Goal: Task Accomplishment & Management: Use online tool/utility

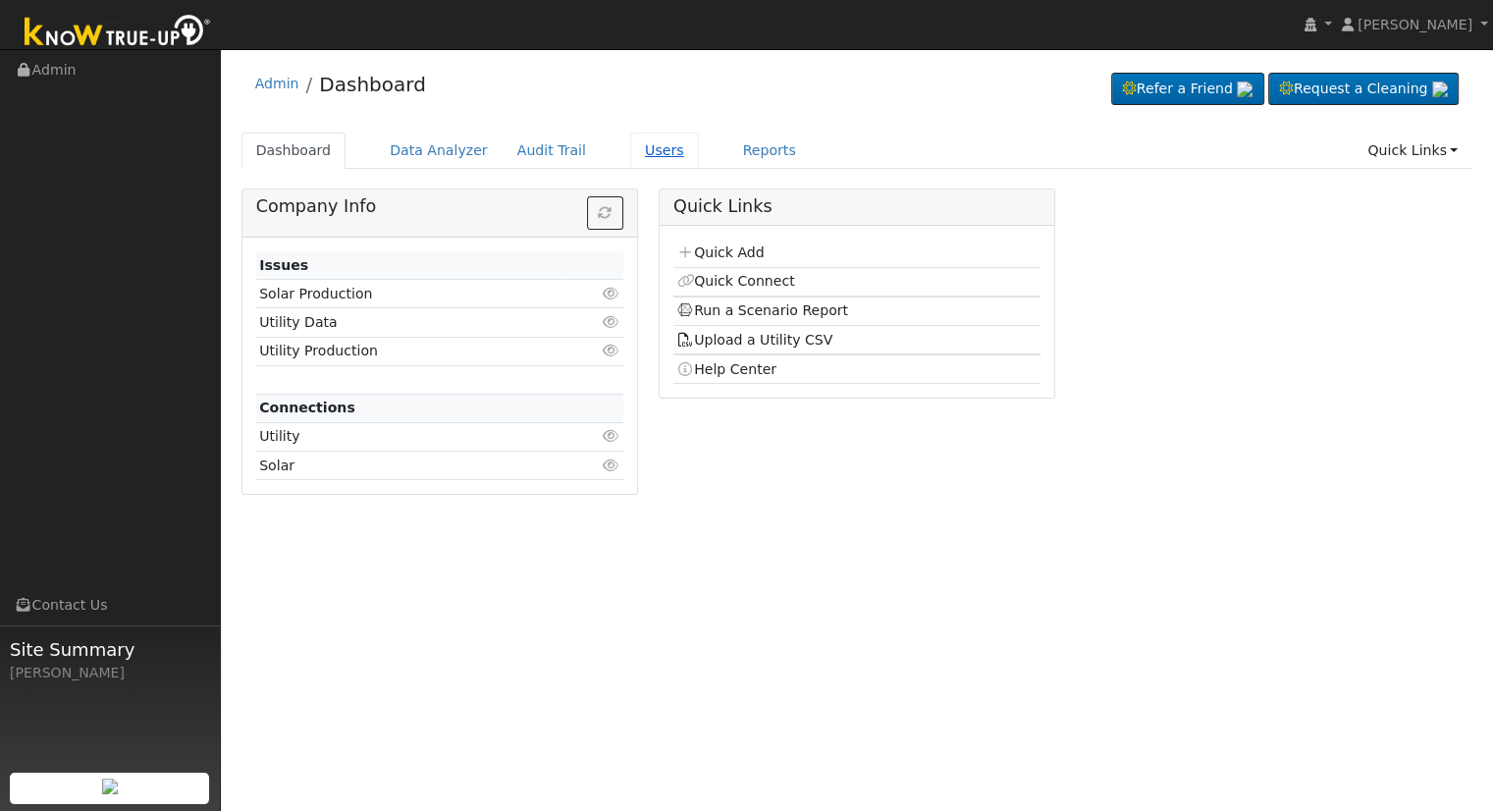
click at [642, 141] on link "Users" at bounding box center [664, 151] width 69 height 36
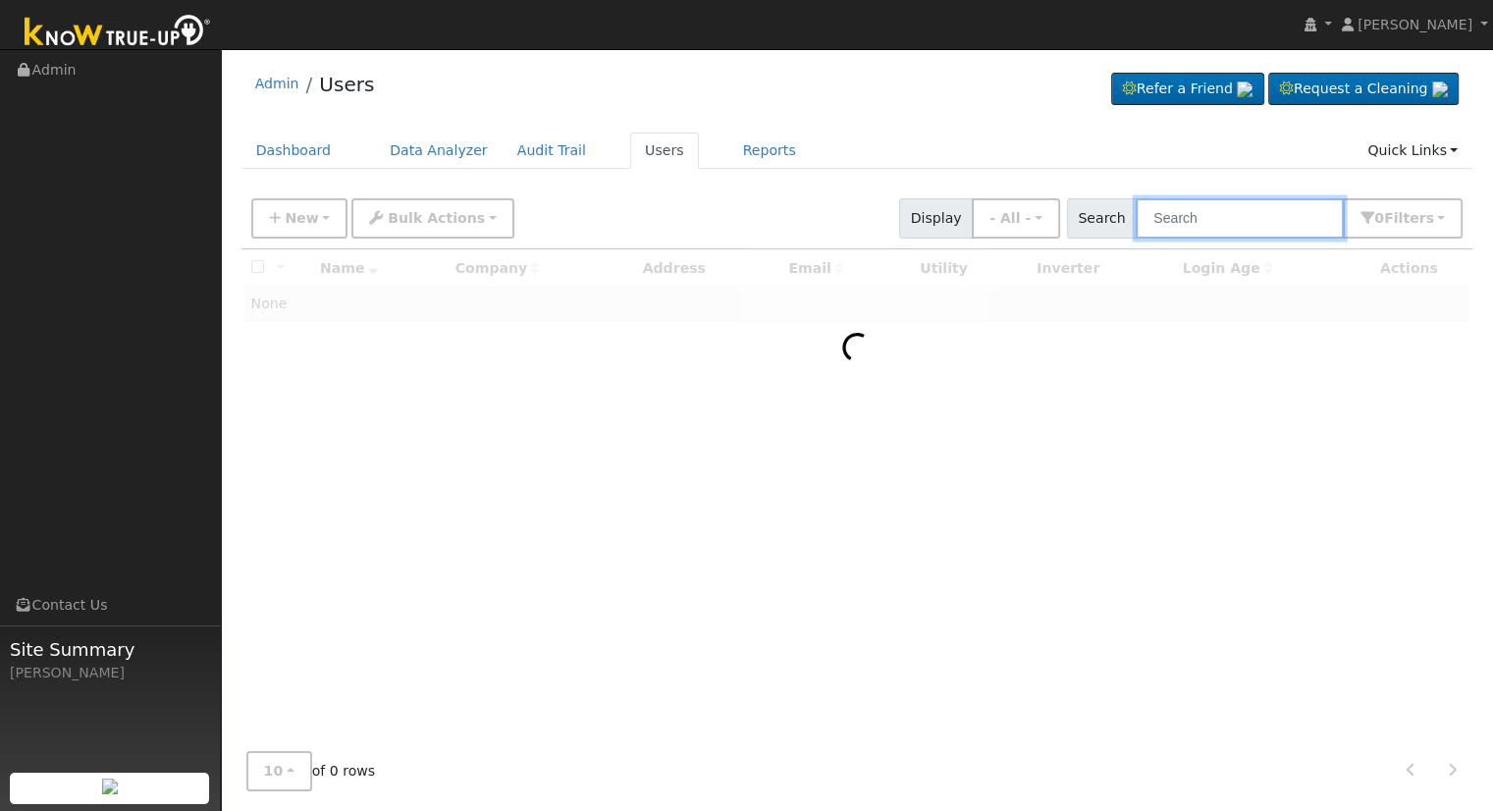
click at [1259, 221] on input "text" at bounding box center [1240, 218] width 208 height 40
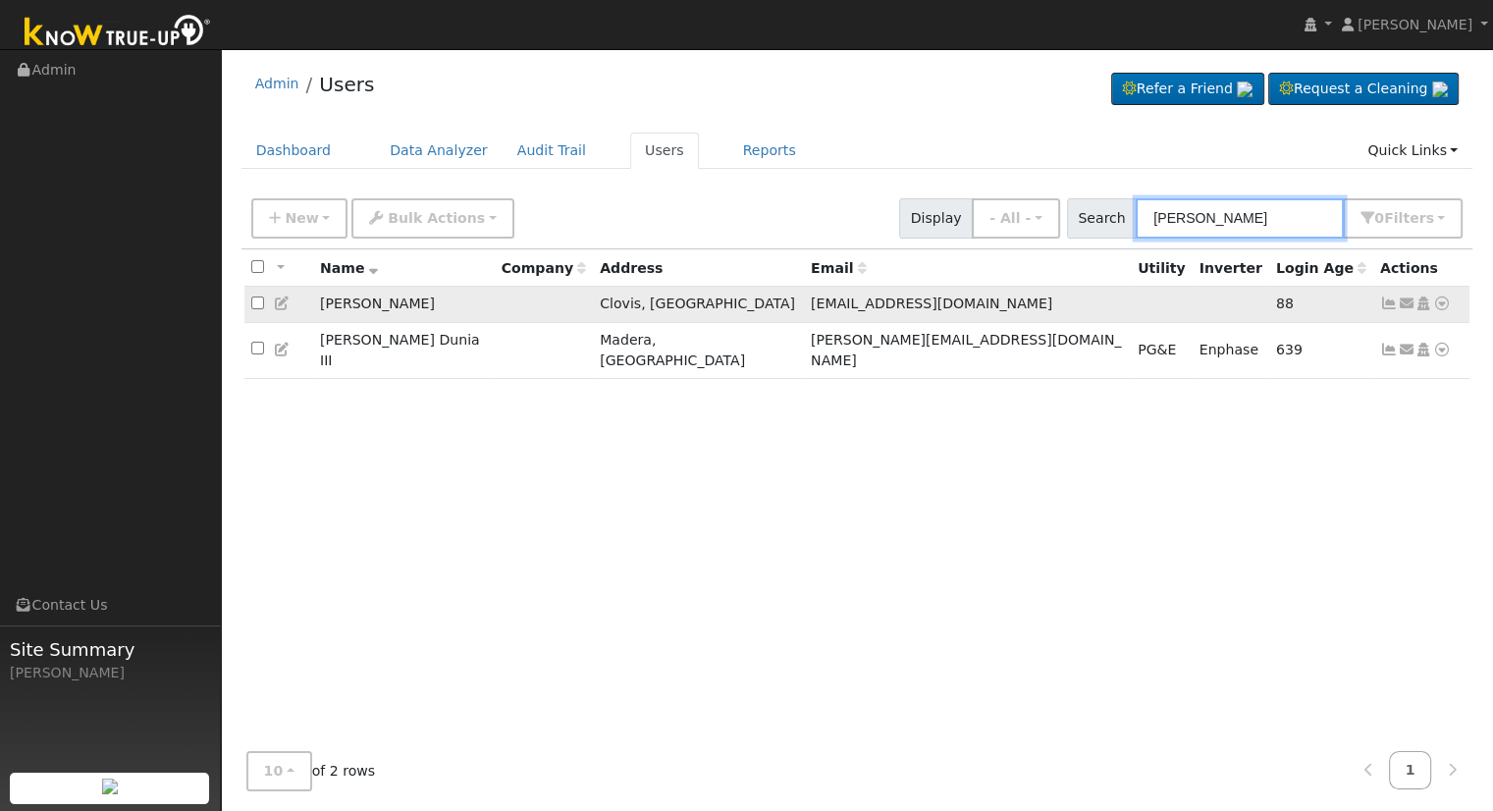
type input "richard dunia"
click at [1438, 304] on icon at bounding box center [1442, 303] width 18 height 14
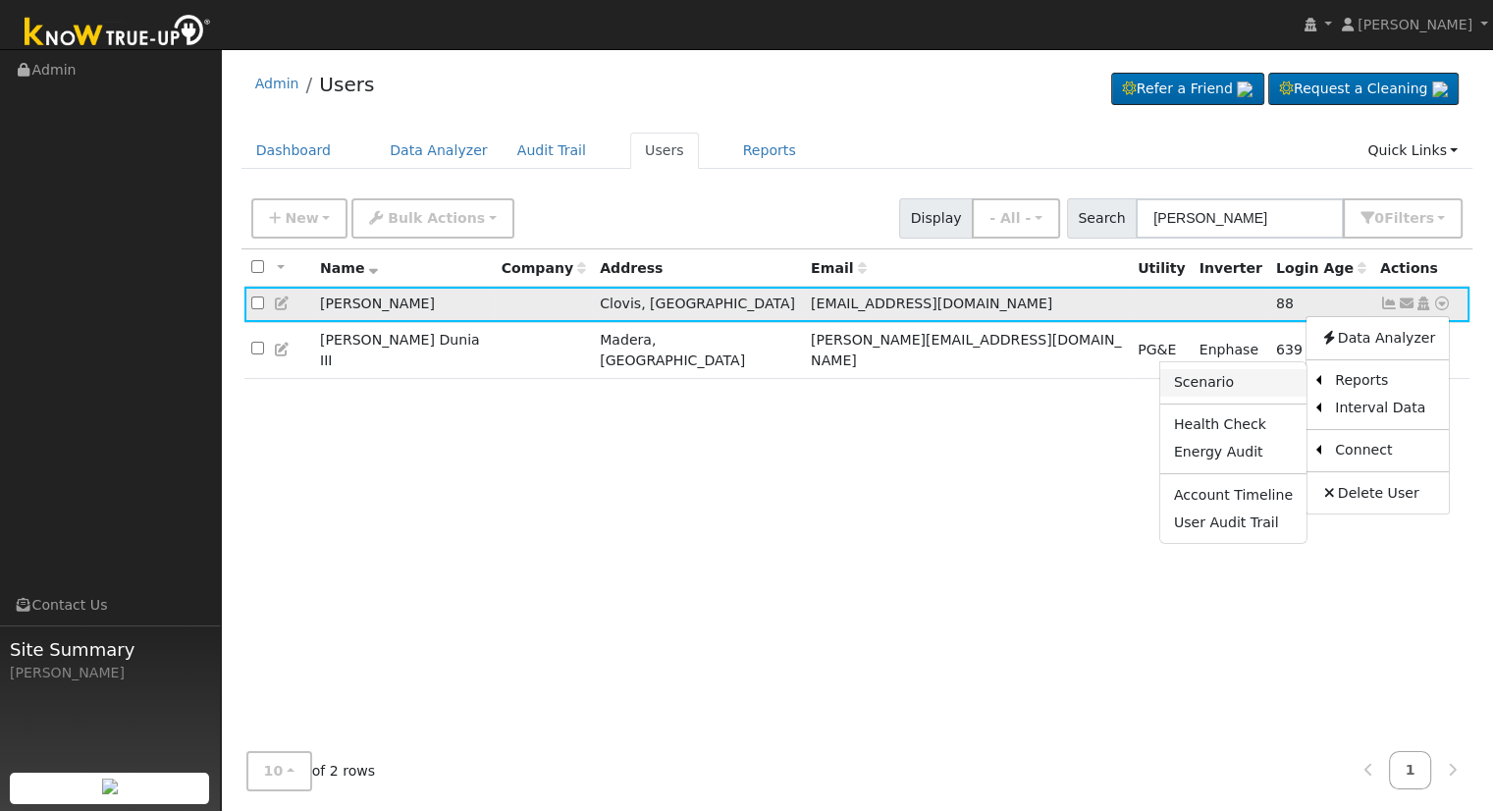
click at [1278, 381] on link "Scenario" at bounding box center [1233, 382] width 146 height 27
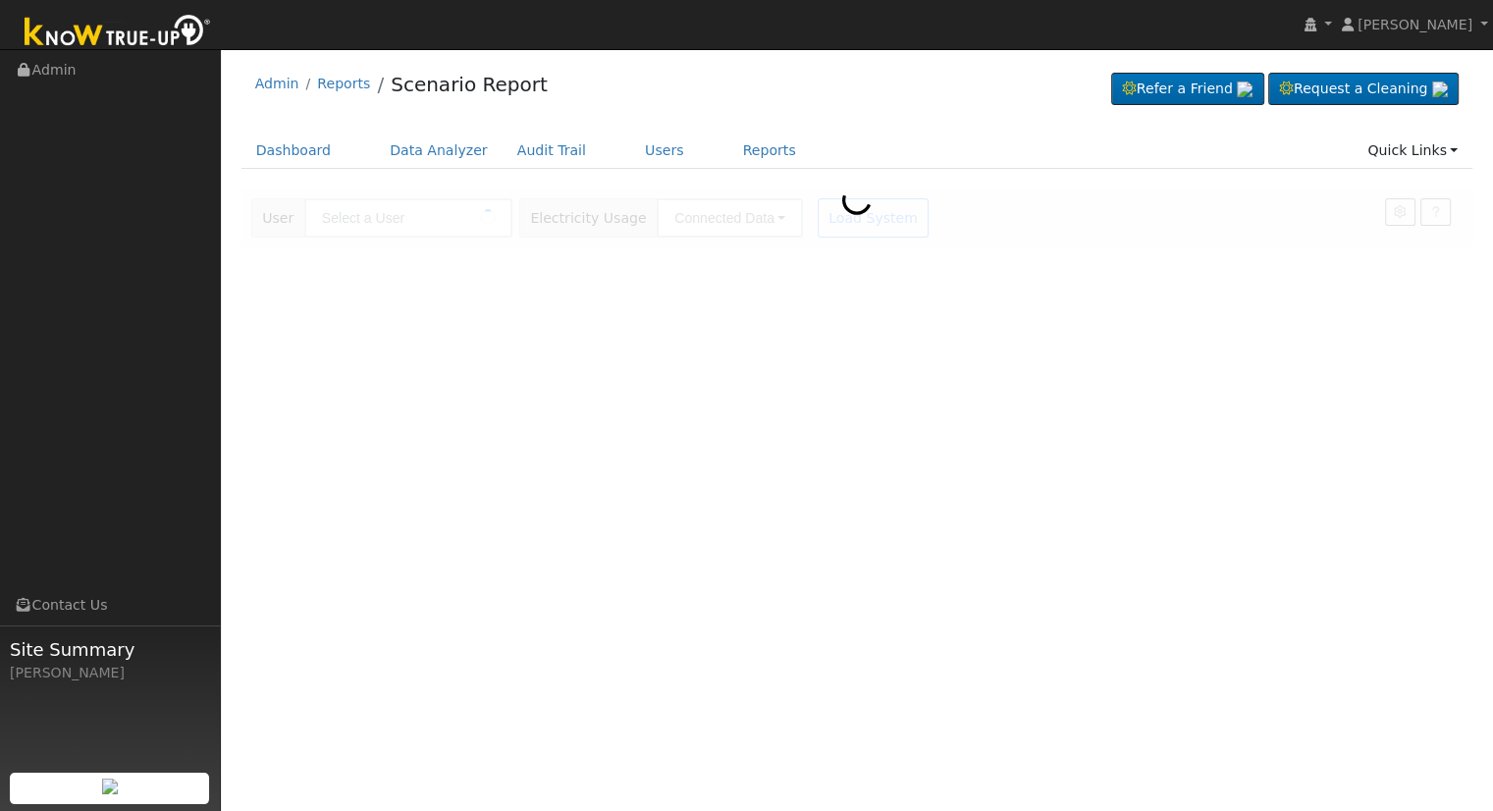
type input "[PERSON_NAME]"
type input "Pacific Gas & Electric"
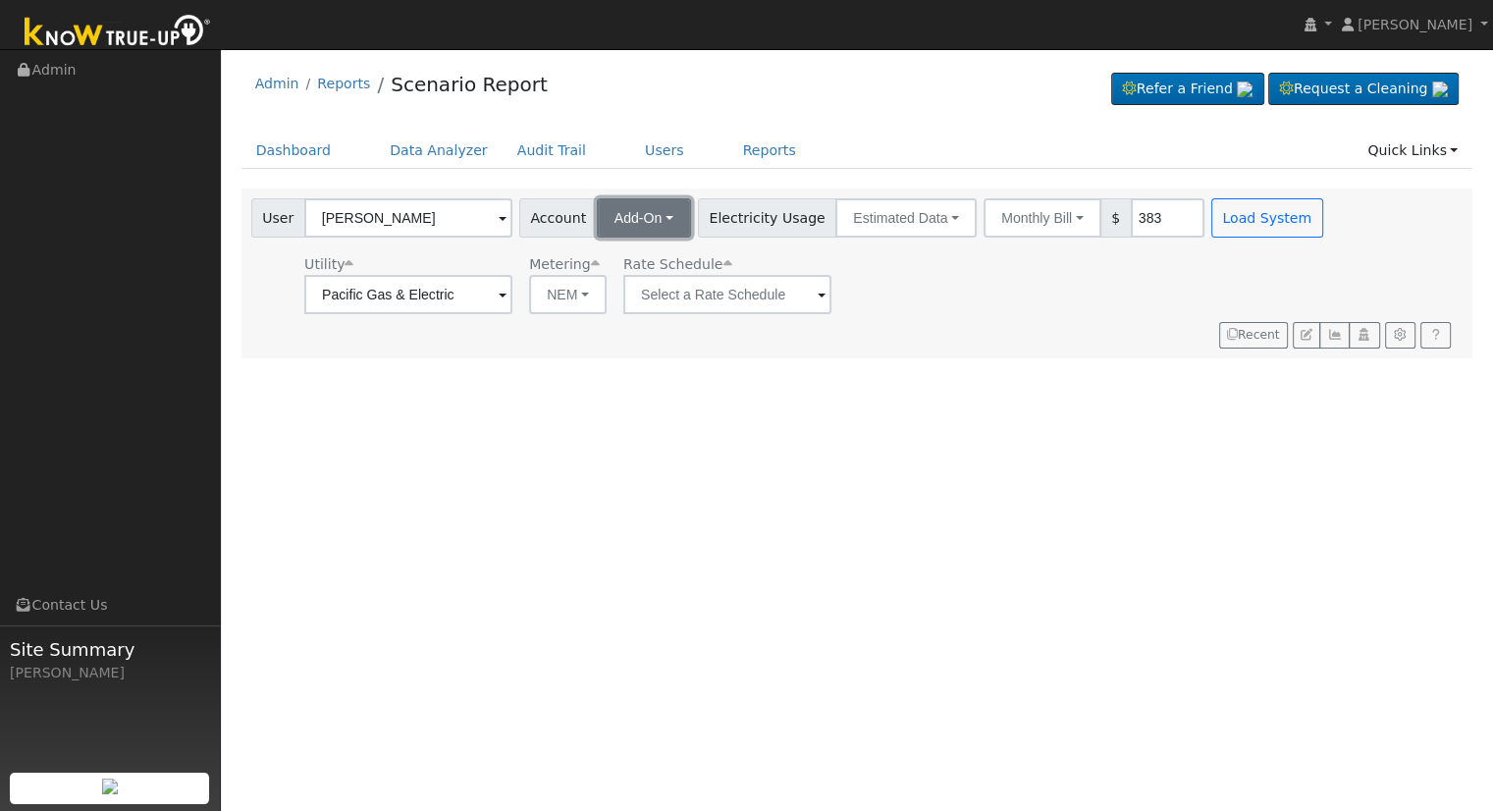
click at [636, 213] on span "Add-On" at bounding box center [639, 218] width 48 height 16
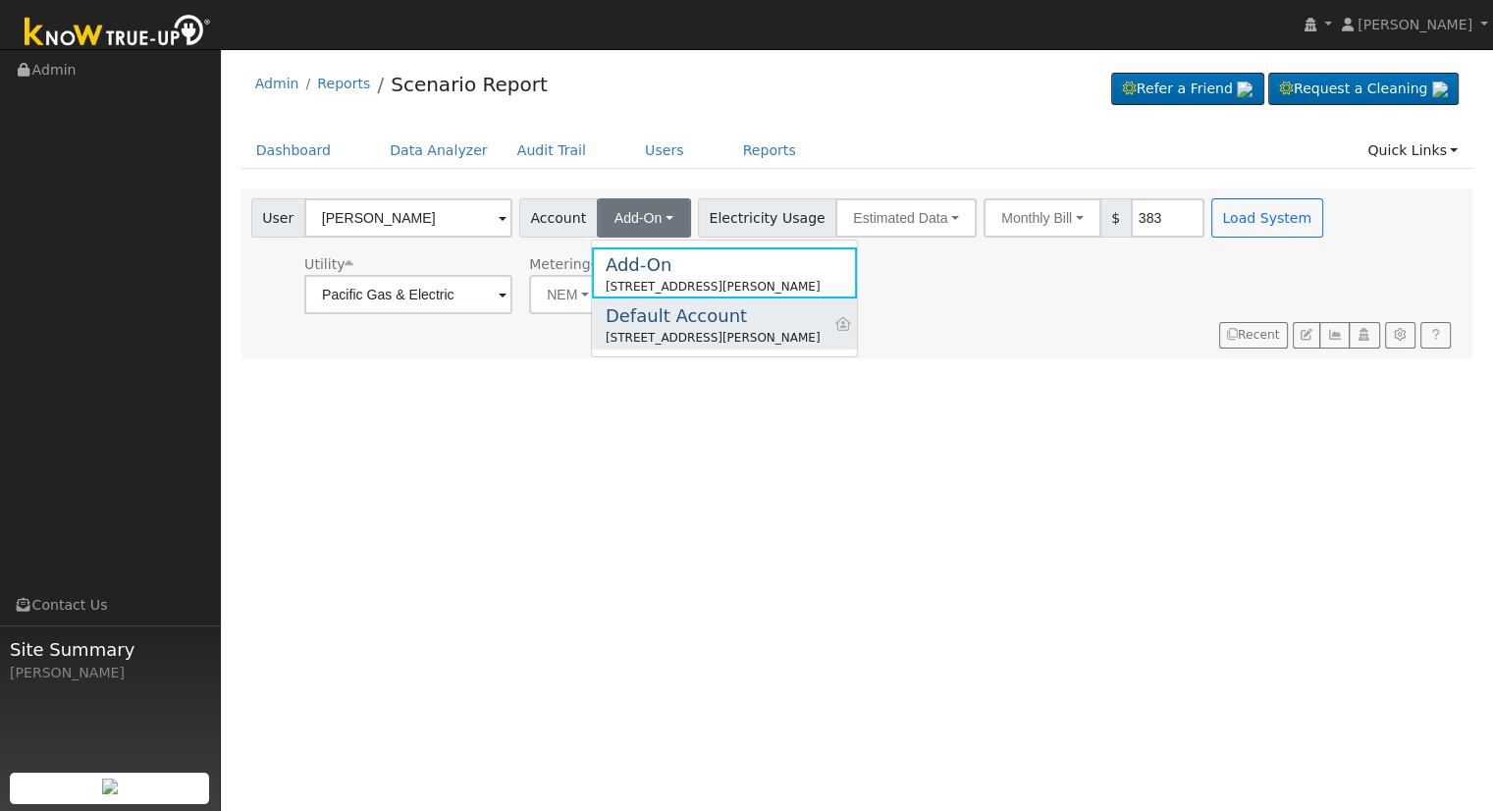
click at [651, 337] on div "1970 Ellery Avenue, Clovis, CA 93611" at bounding box center [713, 338] width 215 height 18
